Goal: Task Accomplishment & Management: Use online tool/utility

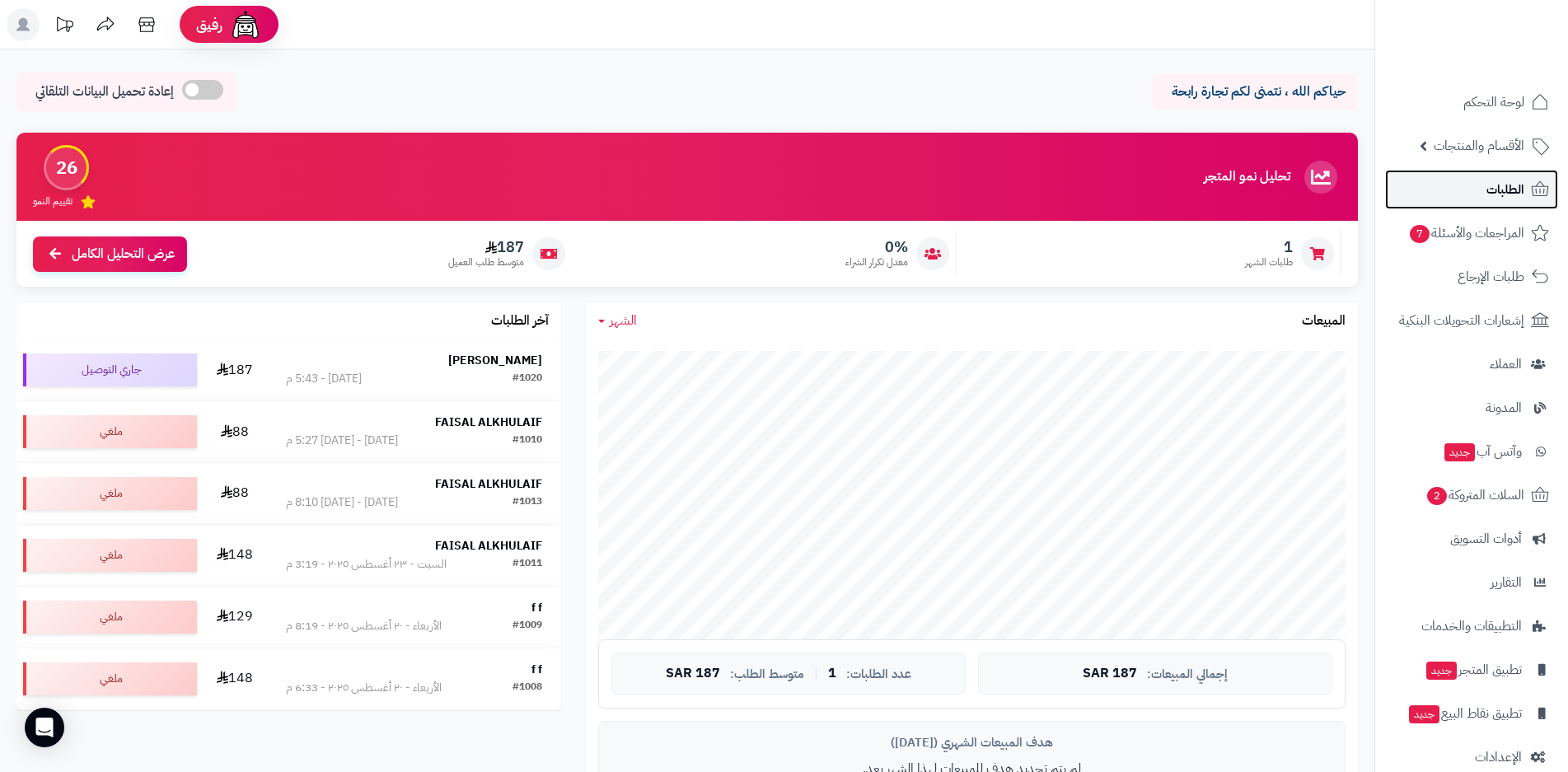
click at [1510, 193] on span "الطلبات" at bounding box center [1505, 189] width 38 height 23
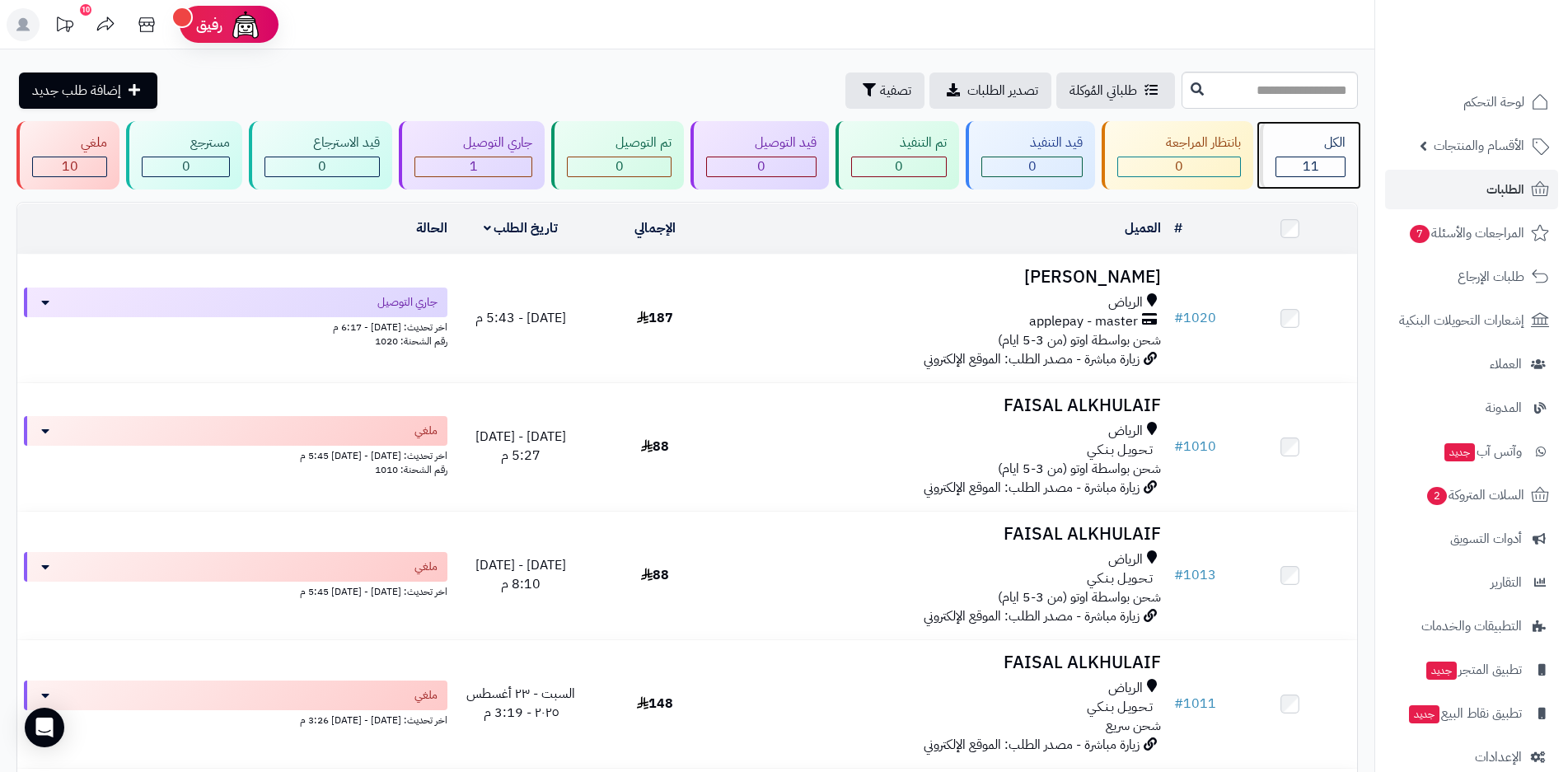
click at [1324, 168] on div "11" at bounding box center [1310, 167] width 68 height 19
click at [1500, 194] on span "الطلبات" at bounding box center [1505, 189] width 38 height 23
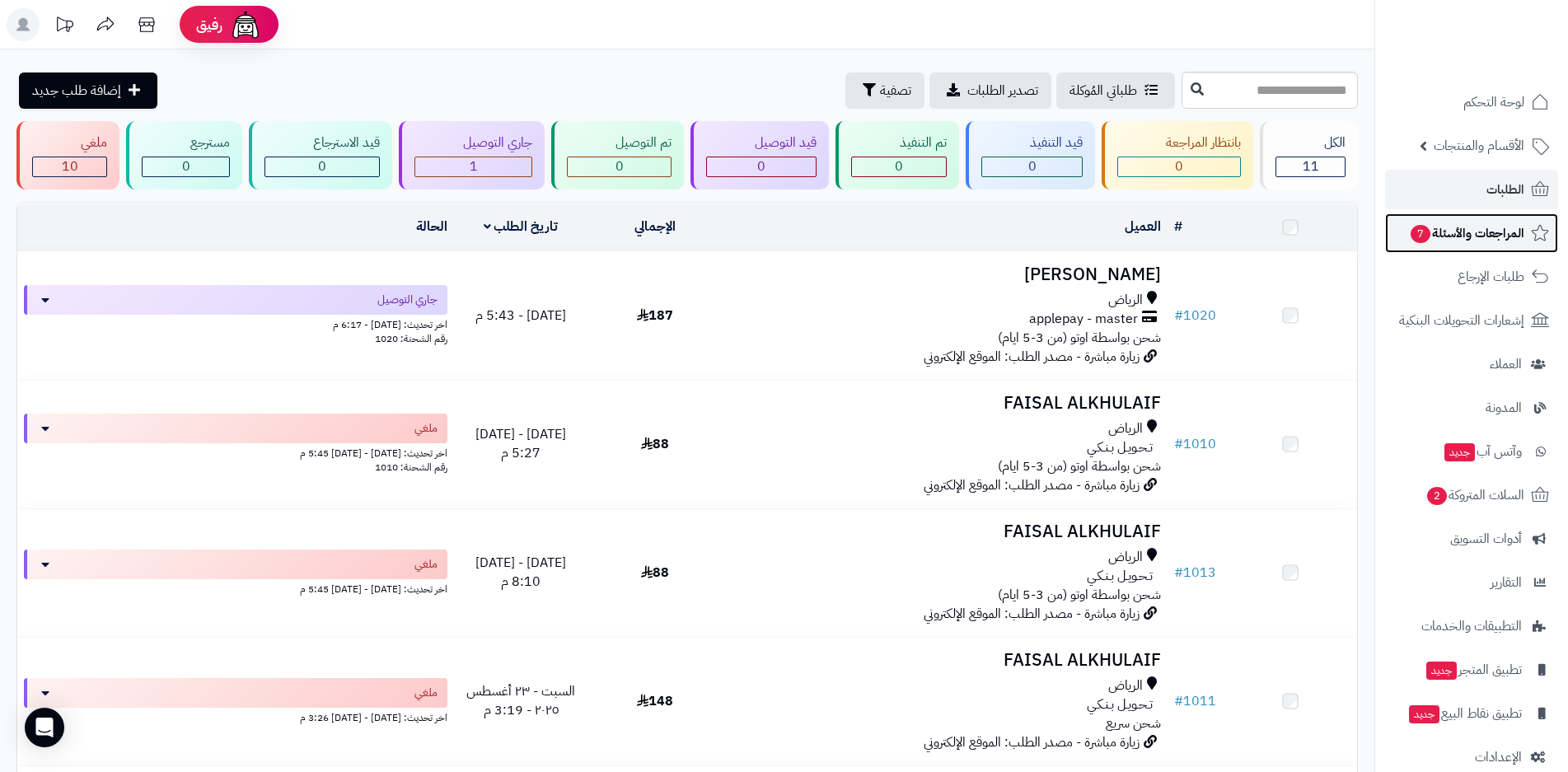
click at [1474, 232] on span "المراجعات والأسئلة 7" at bounding box center [1466, 233] width 115 height 23
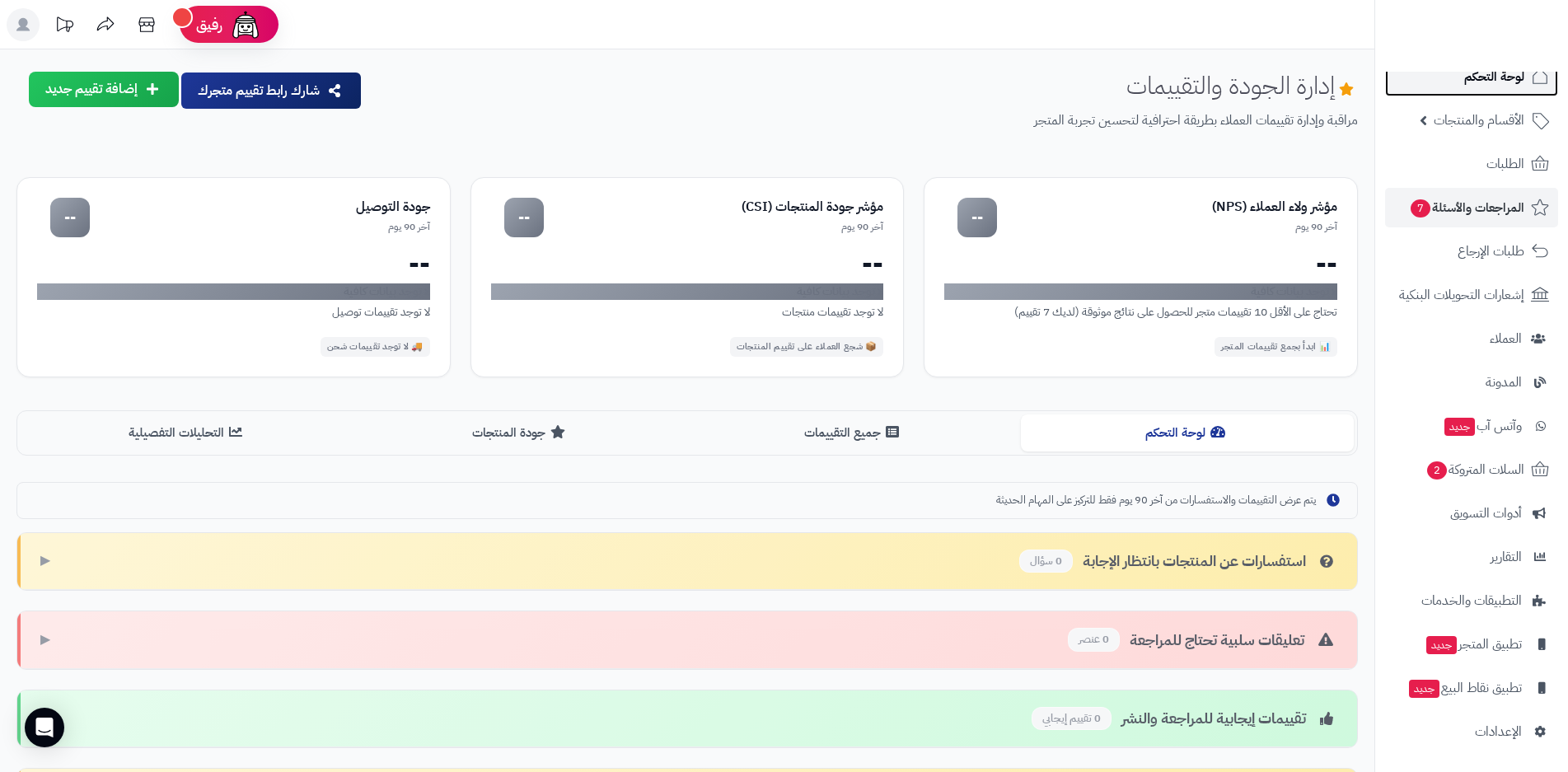
click at [1507, 80] on span "لوحة التحكم" at bounding box center [1493, 76] width 61 height 23
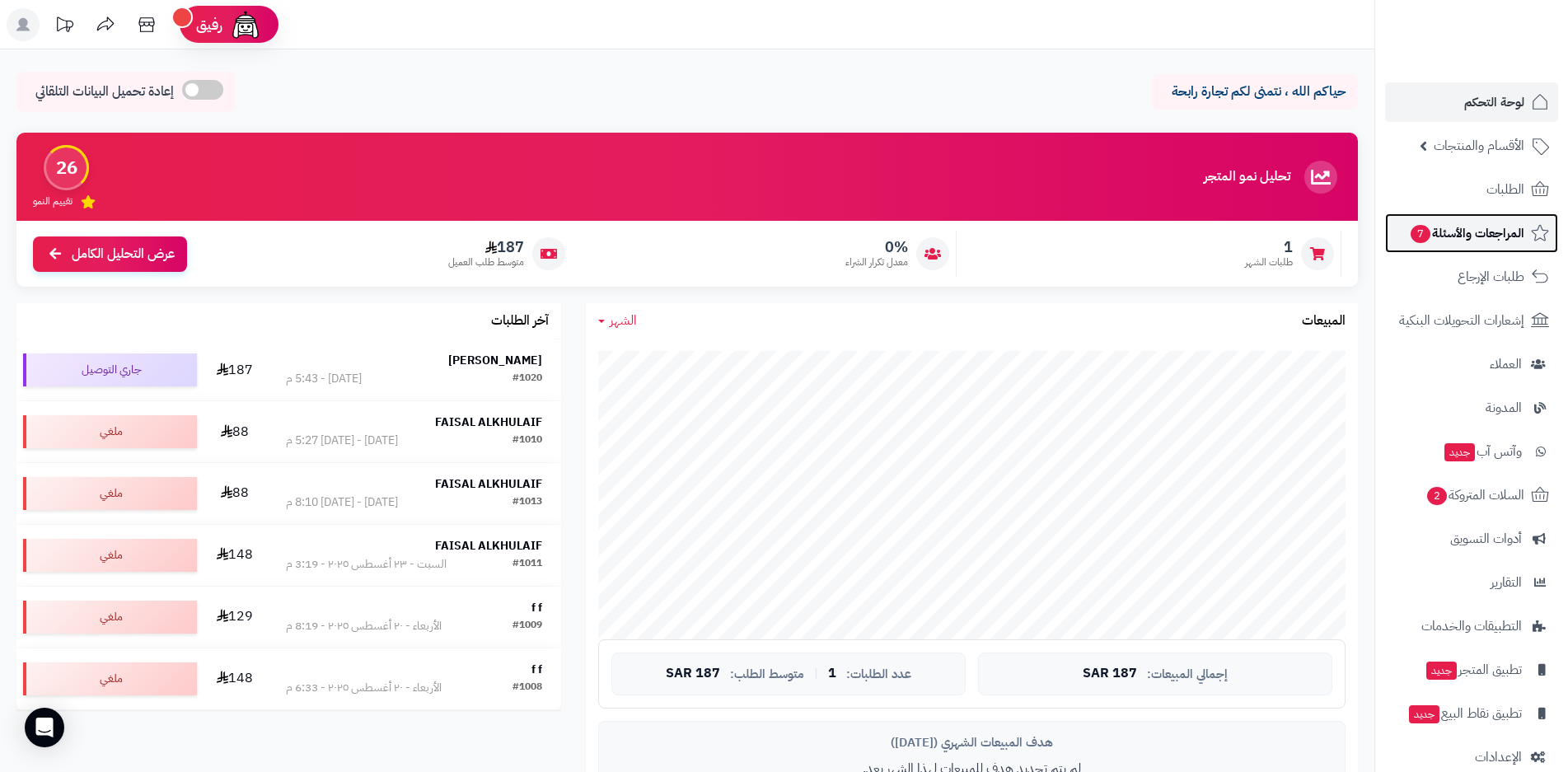
click at [1440, 236] on span "المراجعات والأسئلة 7" at bounding box center [1466, 233] width 115 height 23
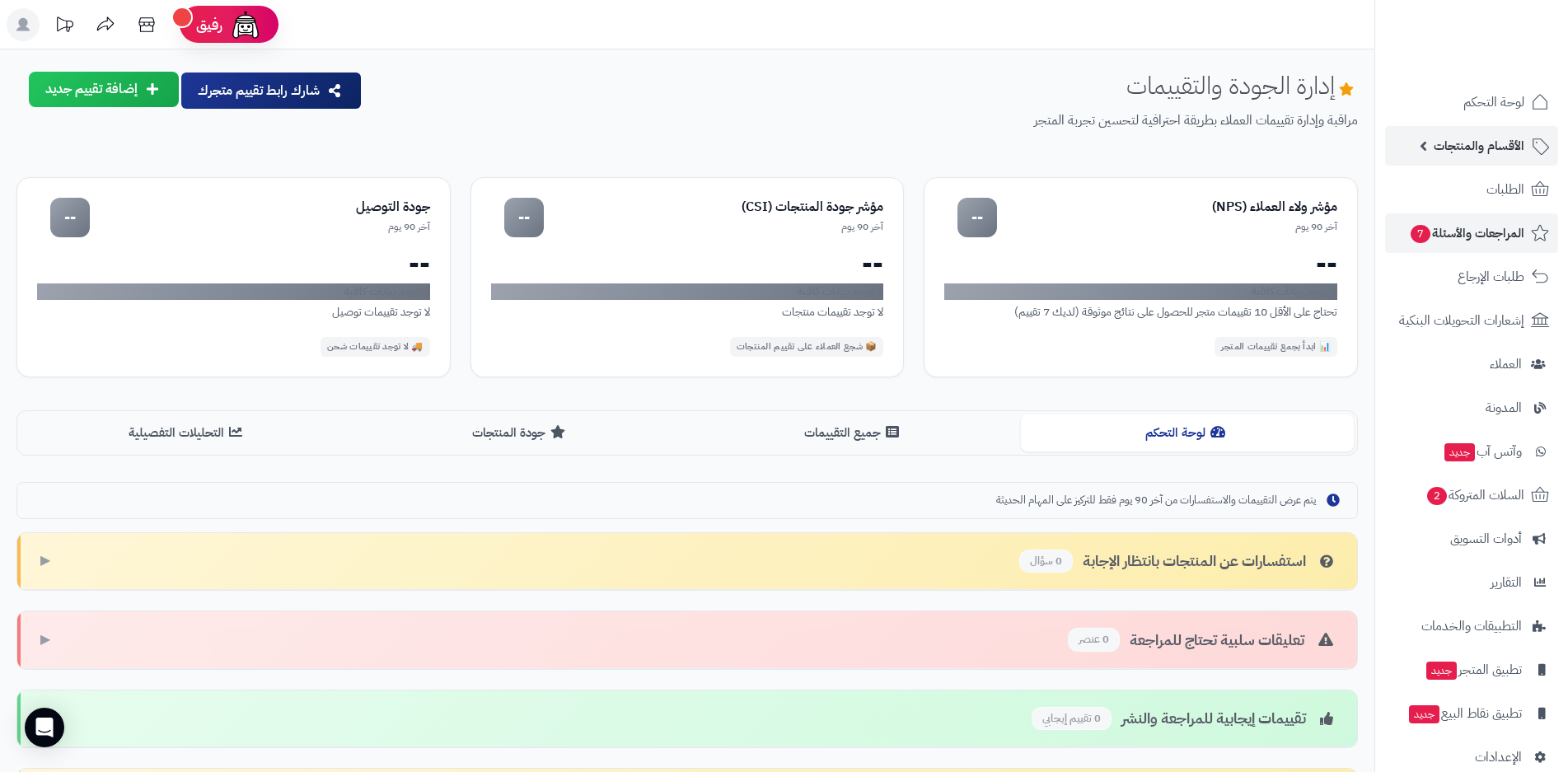
click at [1501, 146] on span "الأقسام والمنتجات" at bounding box center [1479, 146] width 90 height 23
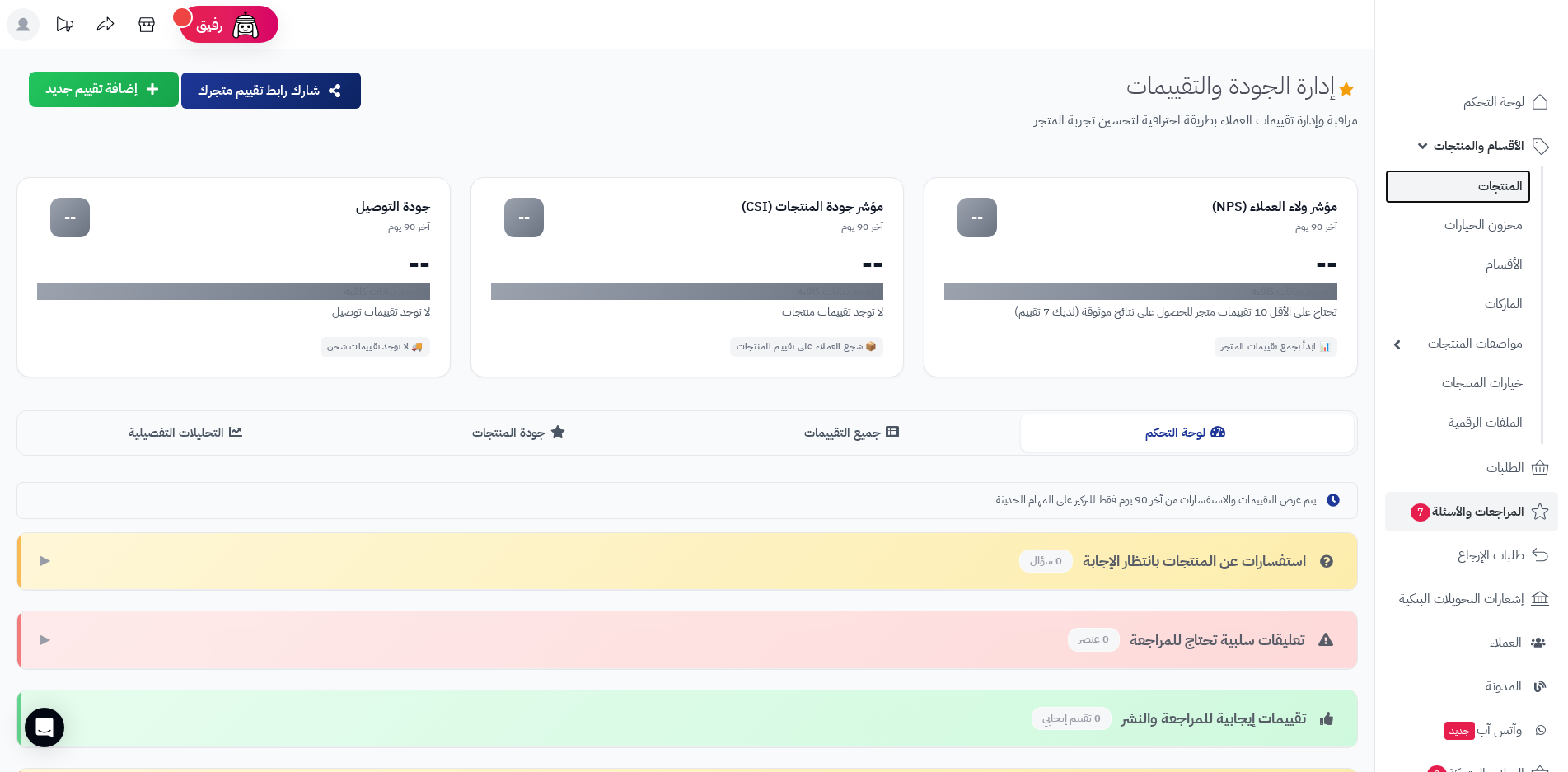
click at [1499, 190] on link "المنتجات" at bounding box center [1457, 186] width 146 height 33
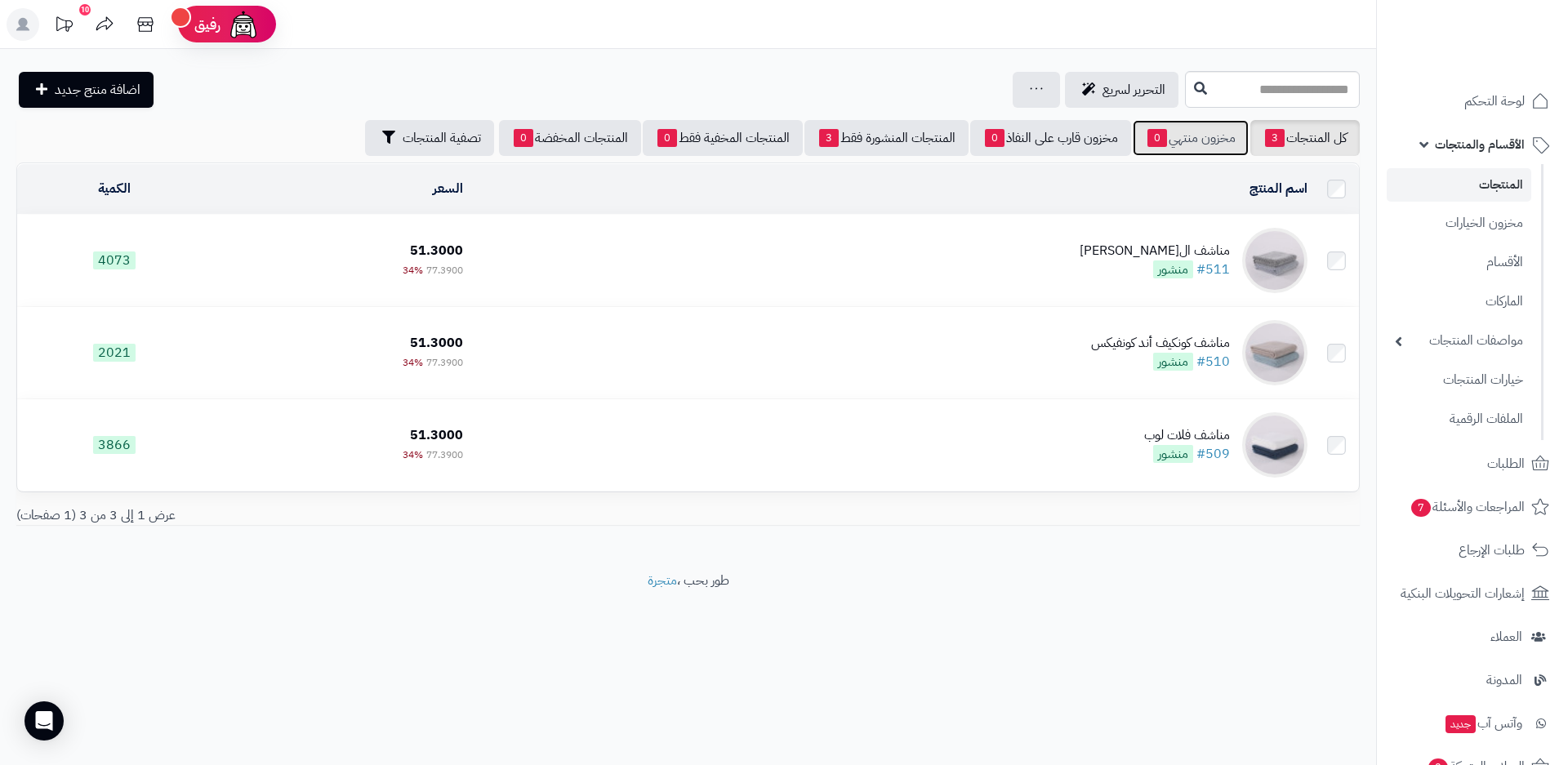
click at [1184, 136] on link "مخزون منتهي 0" at bounding box center [1190, 137] width 116 height 36
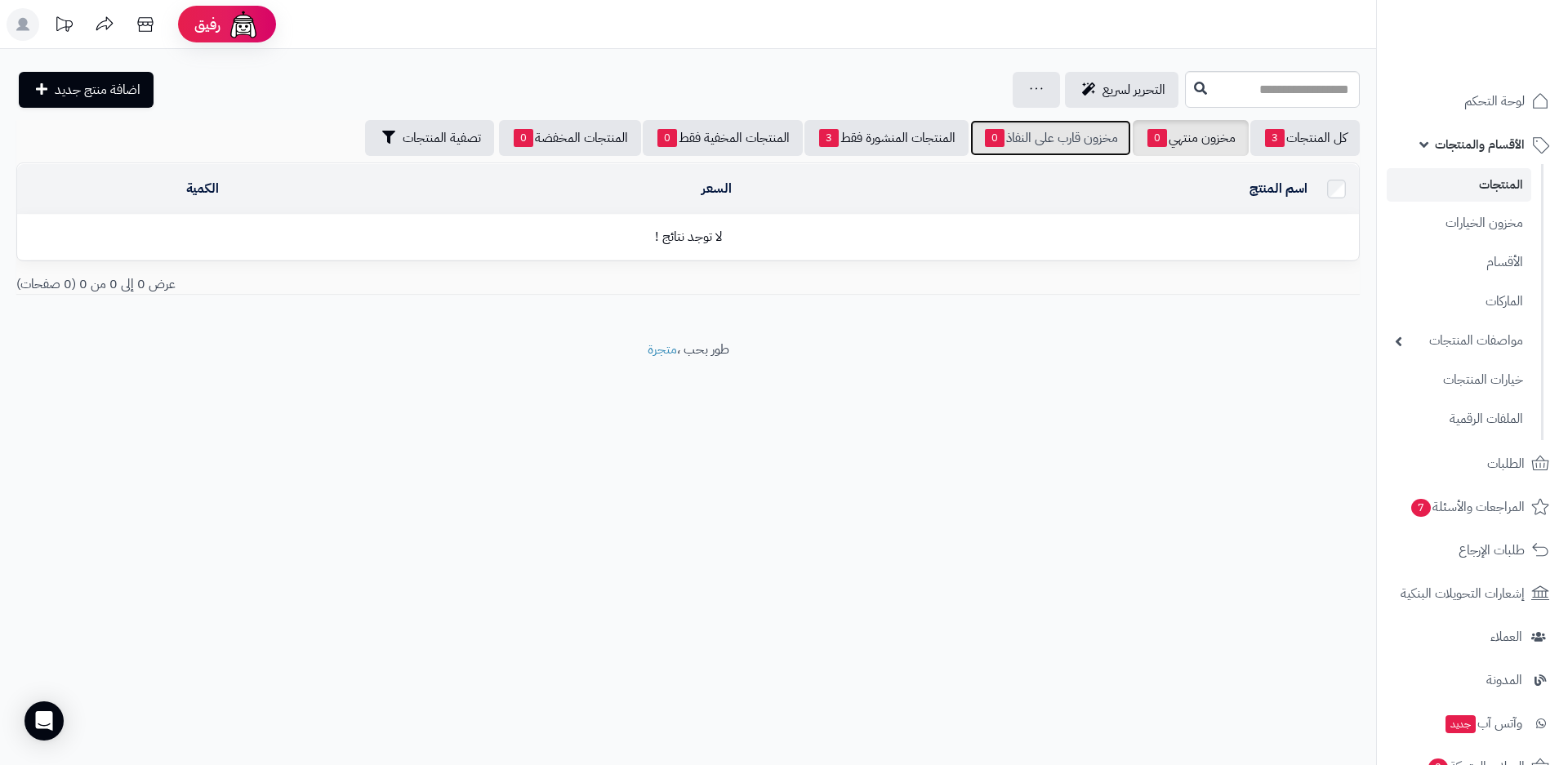
click at [1073, 144] on link "مخزون قارب على النفاذ 0" at bounding box center [1050, 137] width 161 height 36
click at [911, 149] on link "المنتجات المنشورة فقط 3" at bounding box center [886, 137] width 164 height 36
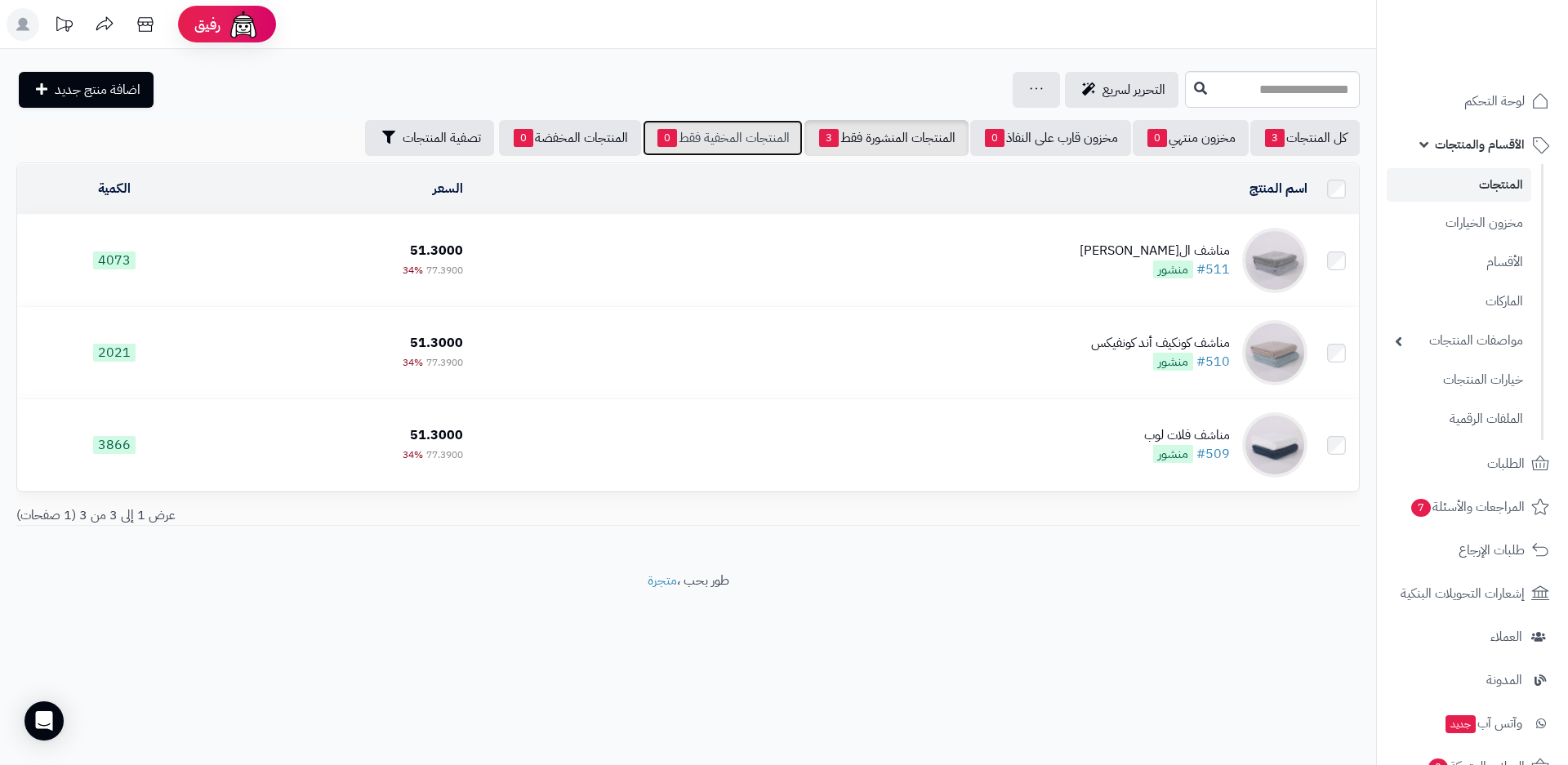
click at [767, 143] on link "المنتجات المخفية فقط 0" at bounding box center [723, 137] width 160 height 36
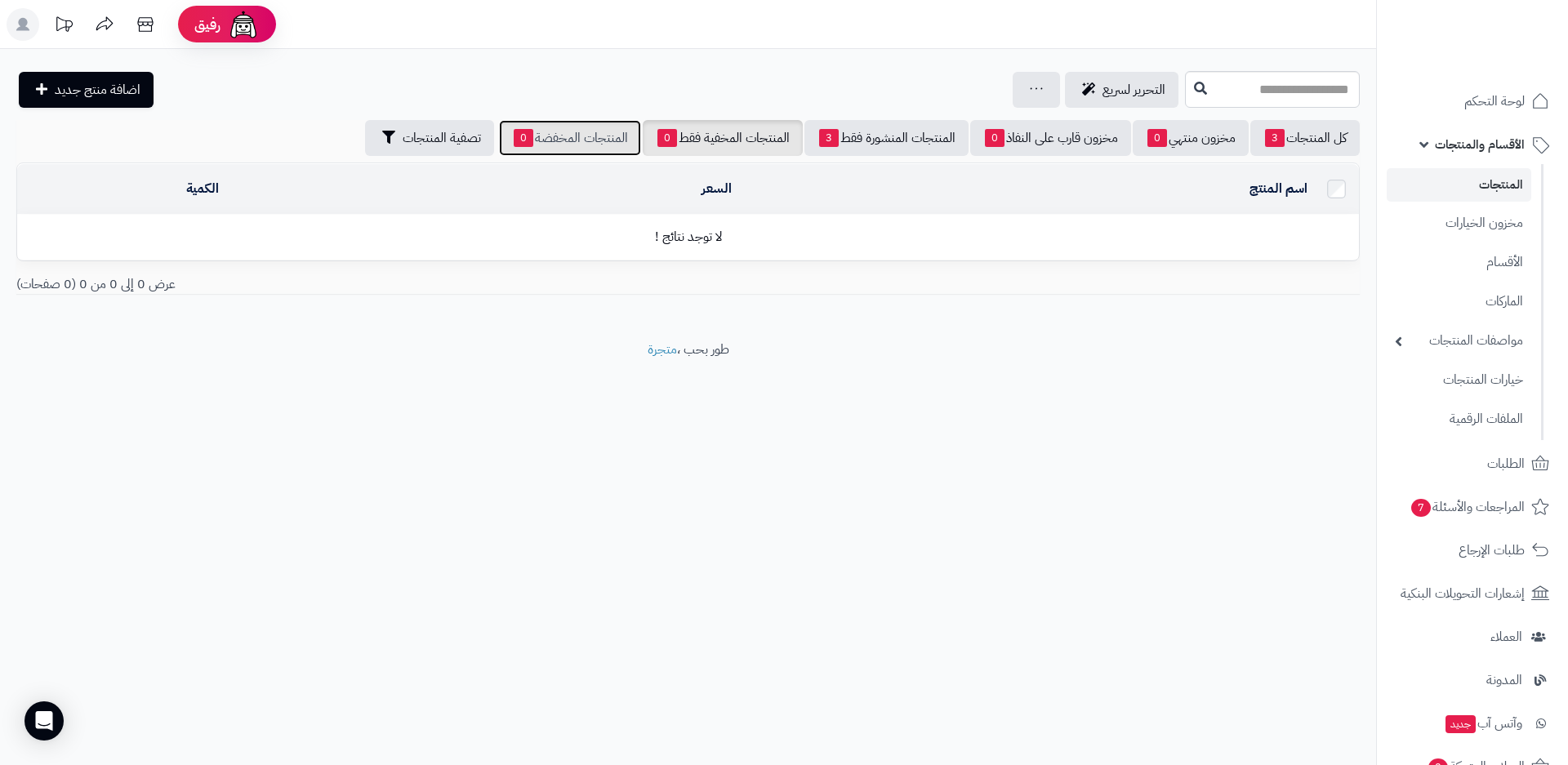
click at [584, 143] on link "المنتجات المخفضة 0" at bounding box center [570, 137] width 142 height 36
click at [1492, 108] on span "لوحة التحكم" at bounding box center [1494, 101] width 60 height 23
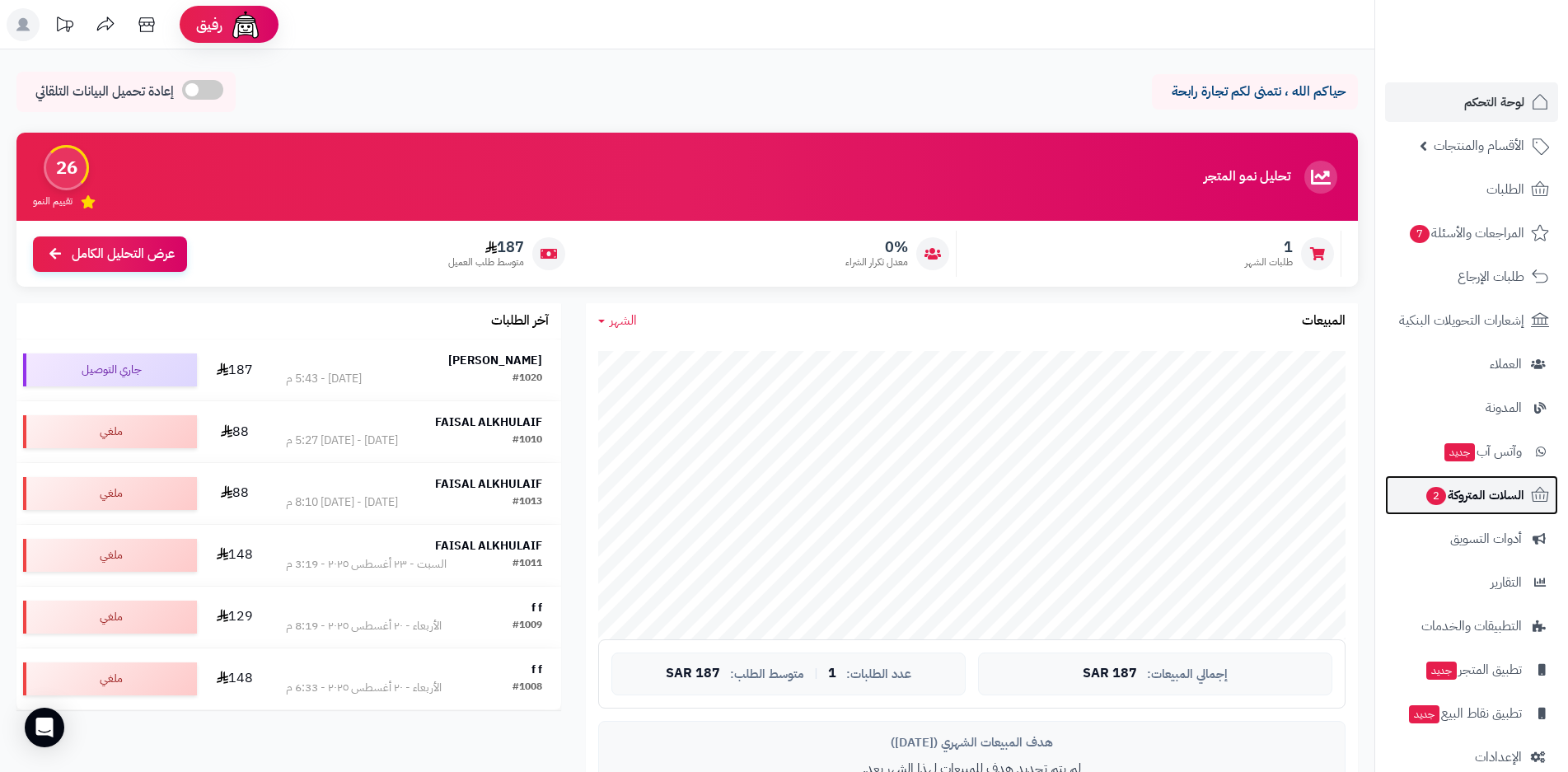
click at [1471, 502] on span "السلات المتروكة 2" at bounding box center [1474, 495] width 100 height 23
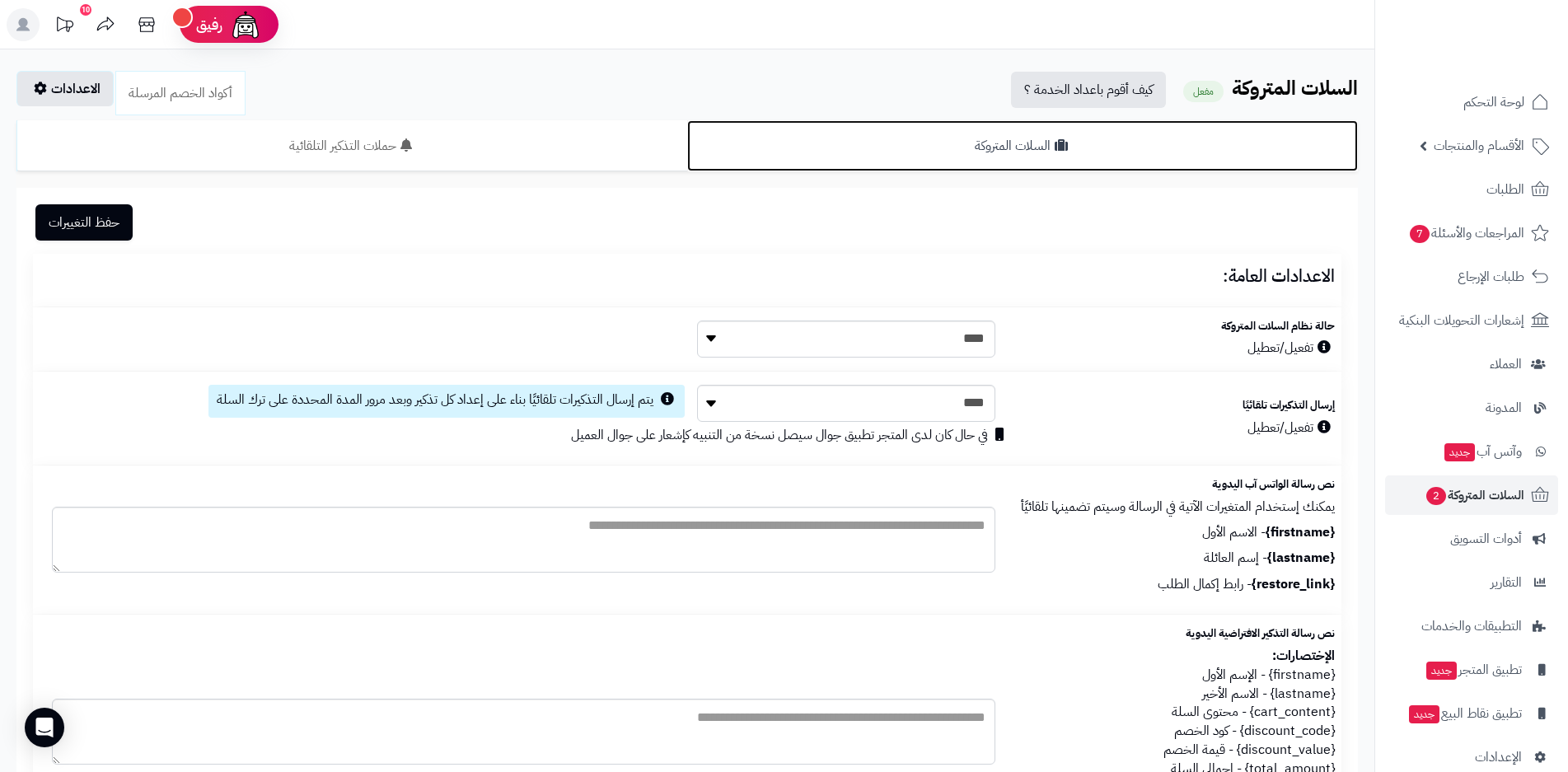
click at [1034, 148] on link "السلات المتروكة" at bounding box center [1022, 146] width 670 height 51
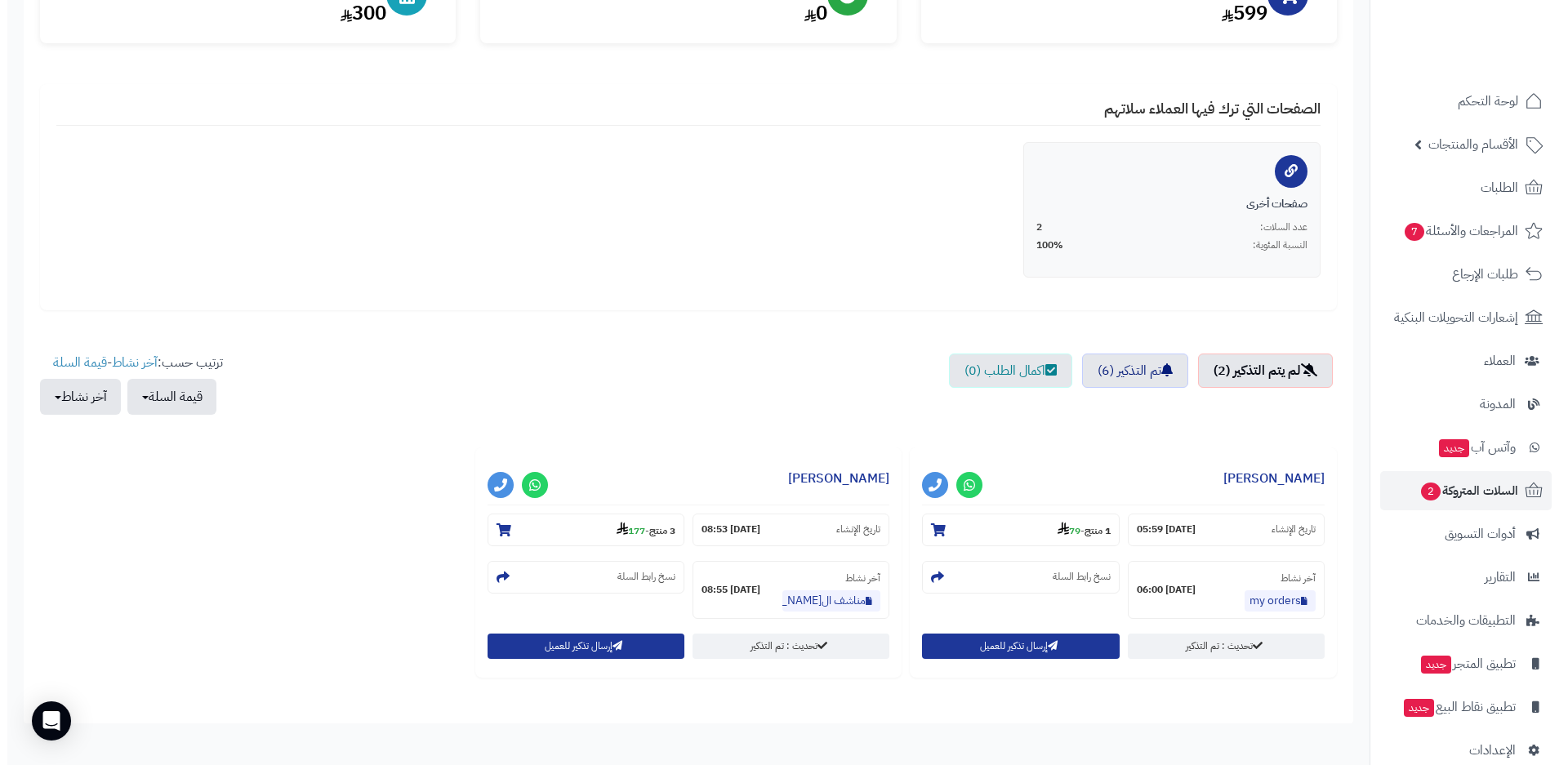
scroll to position [245, 0]
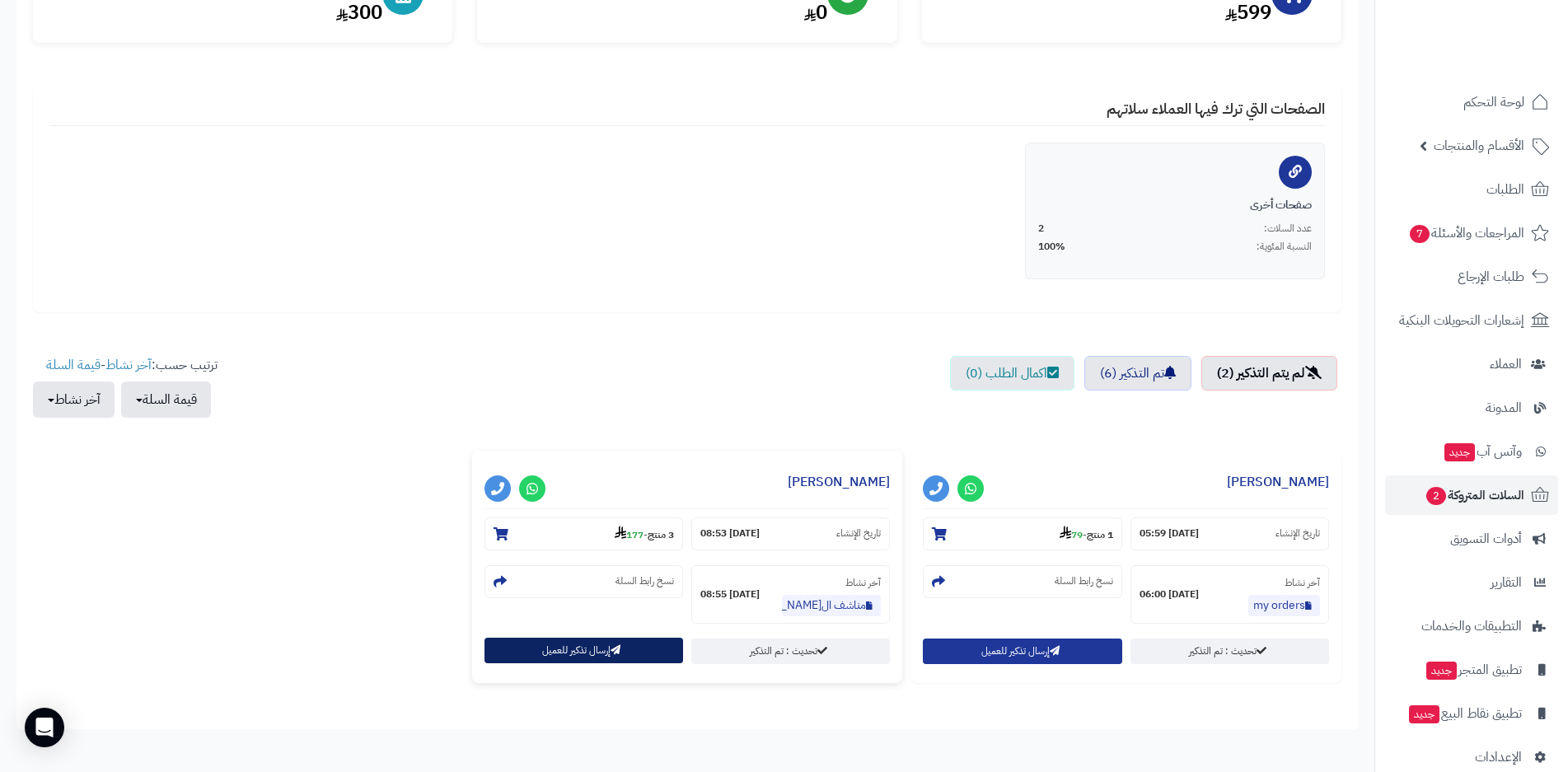
click at [607, 657] on button "إرسال تذكير للعميل" at bounding box center [584, 650] width 198 height 25
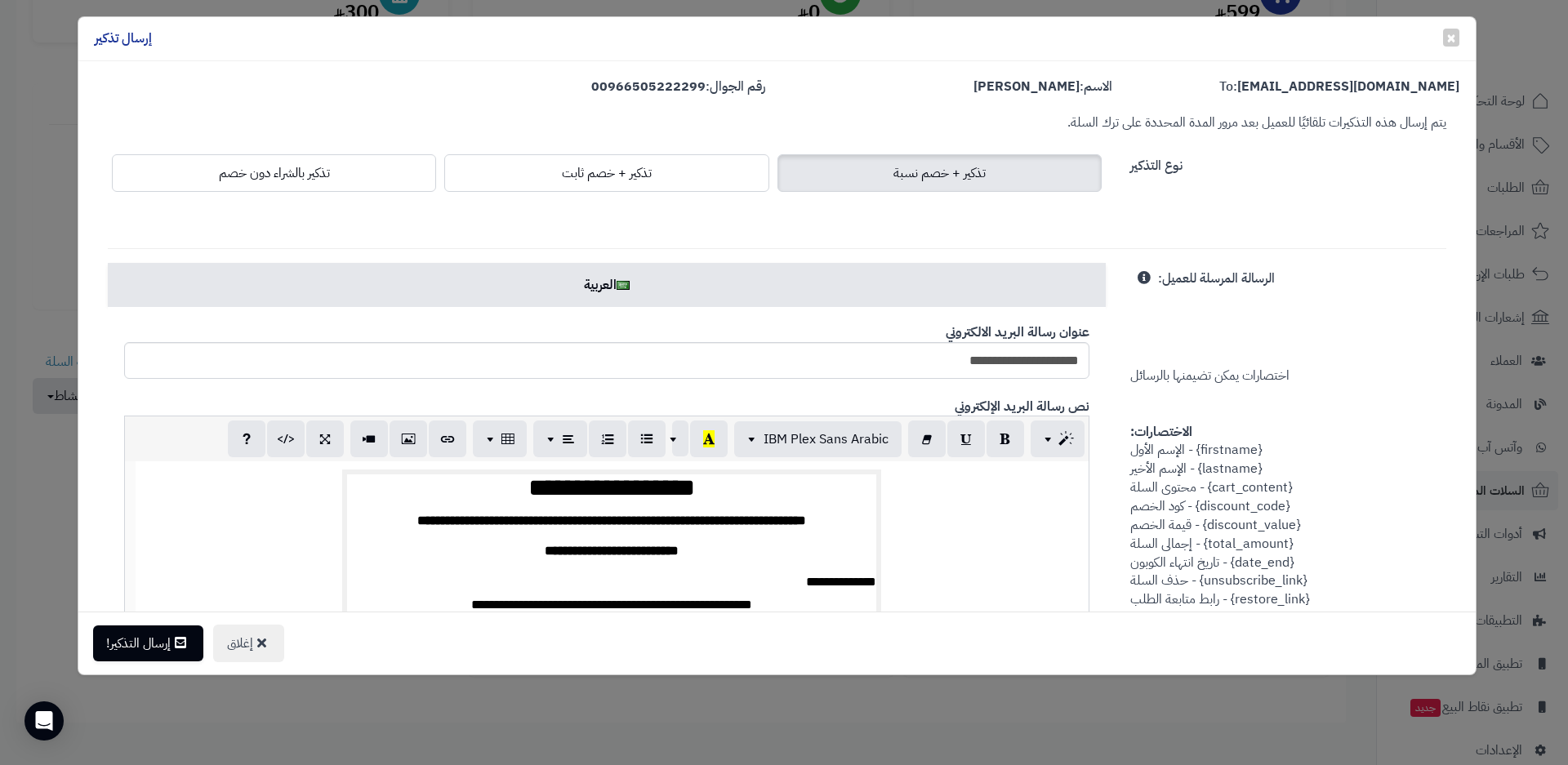
scroll to position [0, -1]
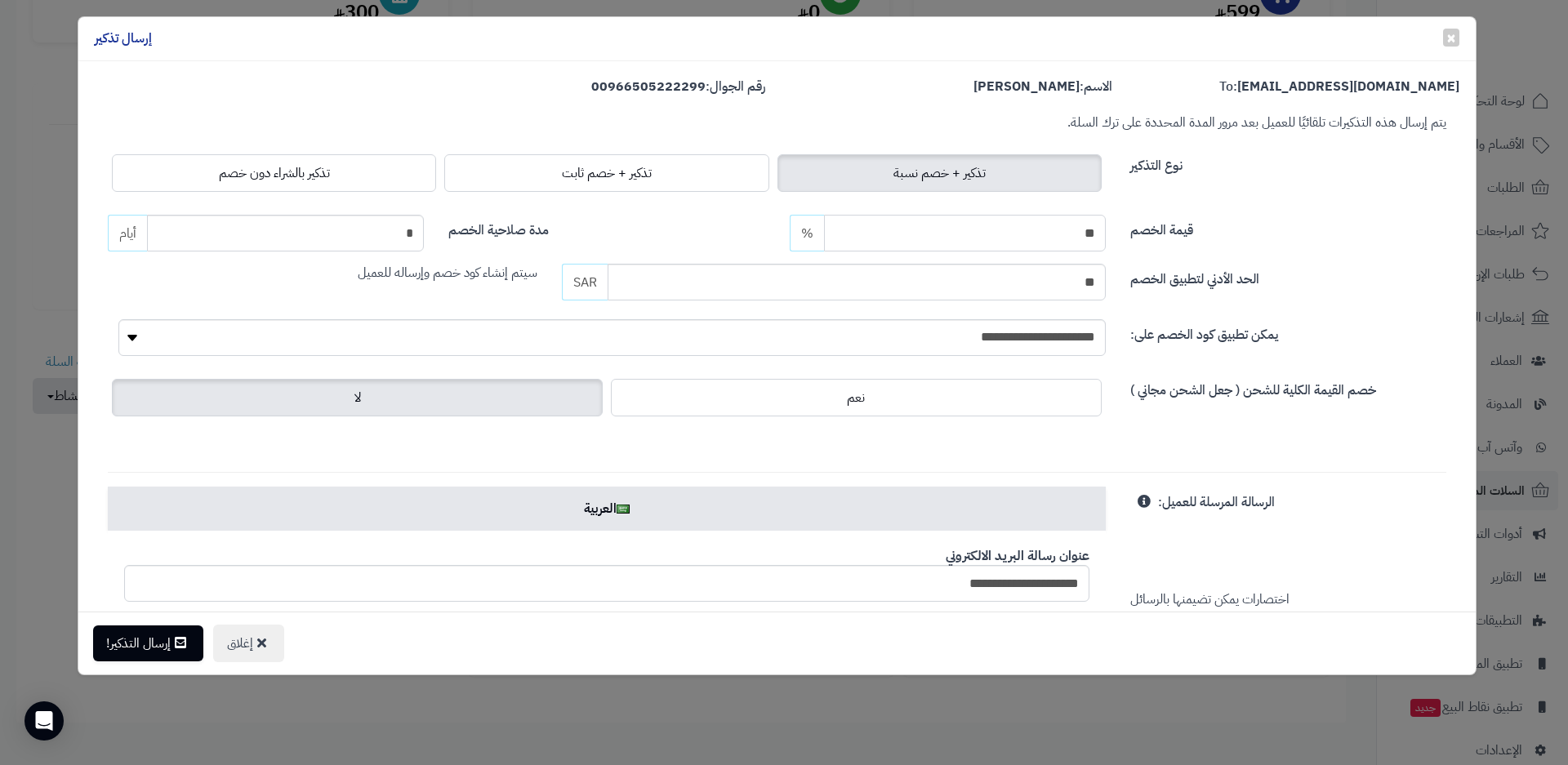
click at [857, 236] on input "**" at bounding box center [964, 233] width 282 height 37
type input "*"
click at [330, 172] on span "تذكير بالشراء دون خصم" at bounding box center [275, 173] width 111 height 20
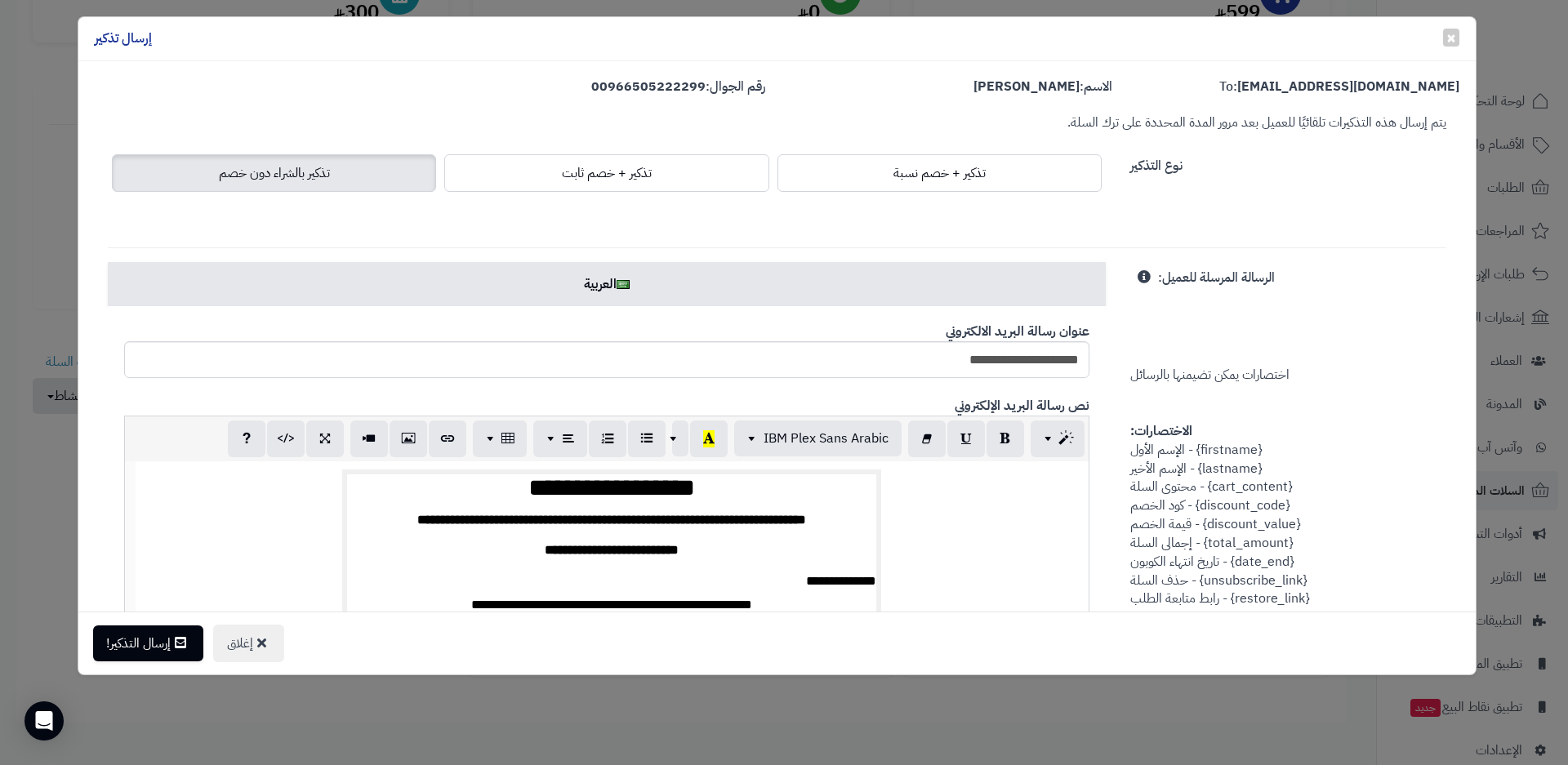
scroll to position [82, 0]
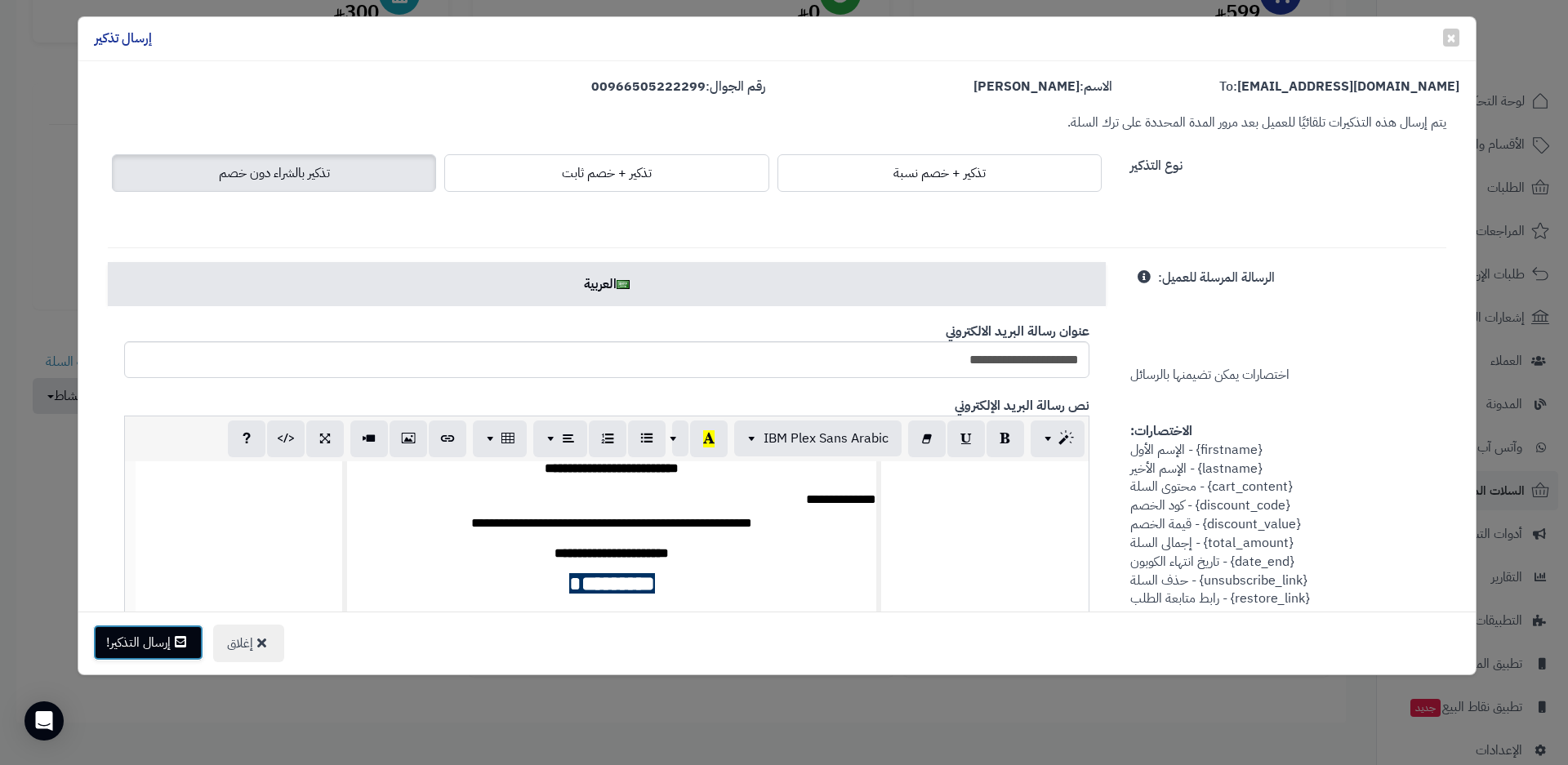
click at [183, 643] on icon at bounding box center [180, 641] width 11 height 13
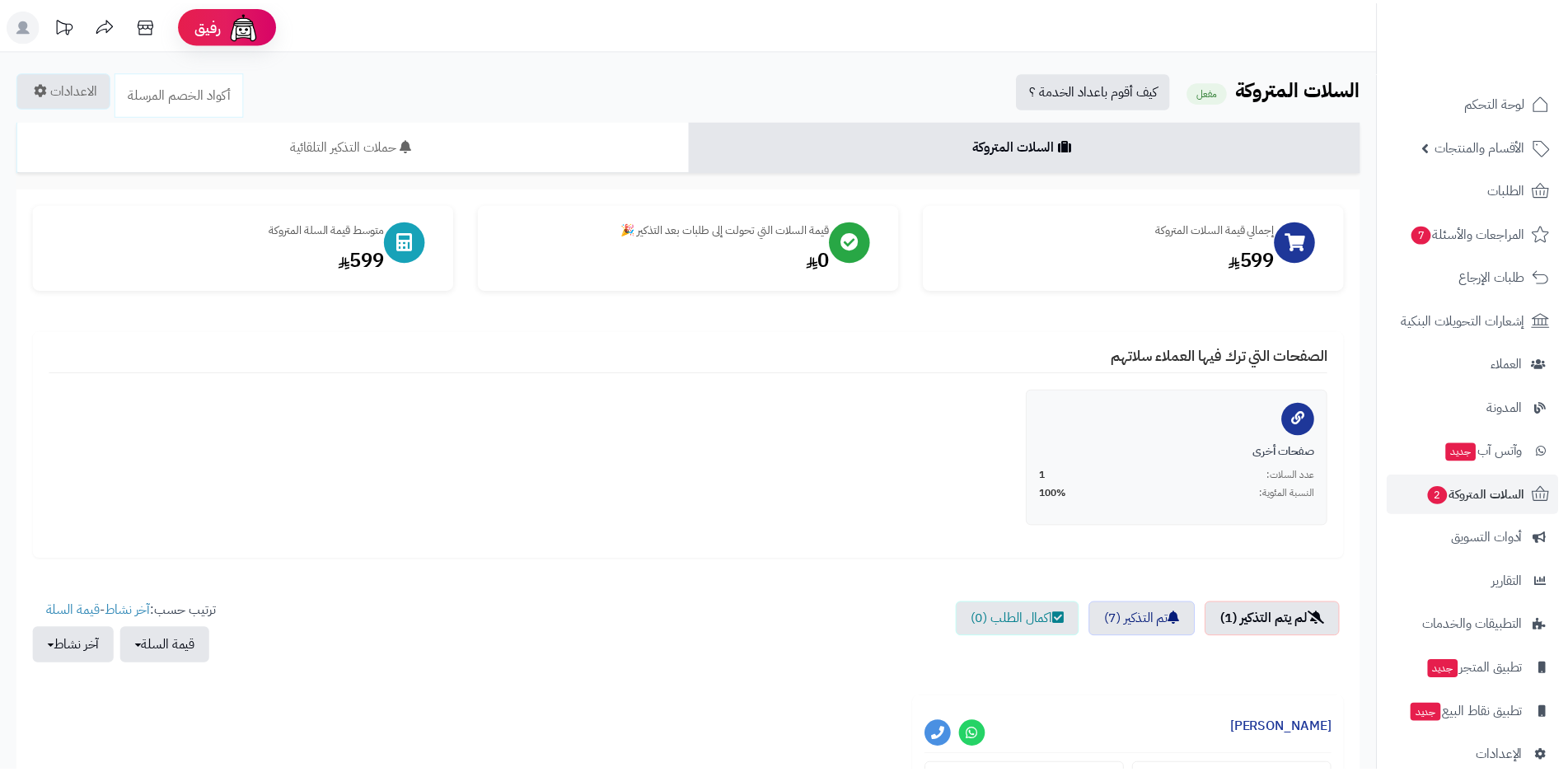
scroll to position [247, 0]
